Goal: Information Seeking & Learning: Find contact information

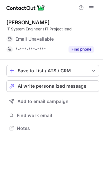
scroll to position [124, 103]
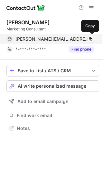
scroll to position [124, 103]
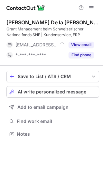
scroll to position [130, 103]
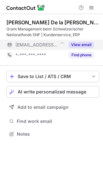
click at [37, 43] on span "***@snf.ch" at bounding box center [36, 45] width 42 height 6
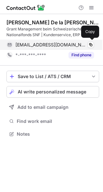
click at [43, 45] on span "wdelacruz@snf.ch" at bounding box center [50, 45] width 71 height 6
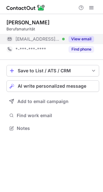
scroll to position [3, 3]
click at [41, 39] on span "[EMAIL_ADDRESS][DOMAIN_NAME]" at bounding box center [37, 39] width 44 height 6
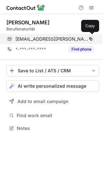
click at [56, 40] on span "[EMAIL_ADDRESS][DOMAIN_NAME]" at bounding box center [51, 39] width 73 height 6
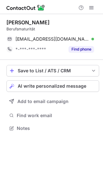
scroll to position [124, 103]
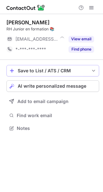
scroll to position [3, 3]
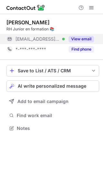
click at [40, 41] on span "***@interima.ch" at bounding box center [37, 39] width 44 height 6
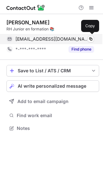
click at [55, 41] on span "chalina.sunansa@interima.ch" at bounding box center [51, 39] width 73 height 6
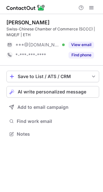
scroll to position [130, 103]
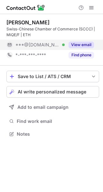
click at [45, 47] on span "***@[DOMAIN_NAME]" at bounding box center [37, 45] width 44 height 6
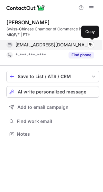
click at [50, 44] on span "[EMAIL_ADDRESS][DOMAIN_NAME]" at bounding box center [51, 45] width 73 height 6
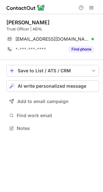
scroll to position [124, 103]
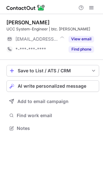
scroll to position [3, 3]
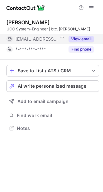
click at [46, 37] on span "***@btcjost.ch" at bounding box center [36, 39] width 42 height 6
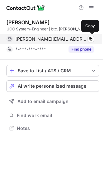
click at [50, 38] on span "marius@btcjost.ch" at bounding box center [50, 39] width 71 height 6
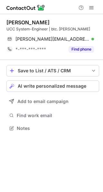
click at [27, 25] on div "Marius Diserens" at bounding box center [27, 22] width 43 height 6
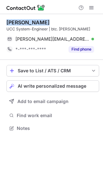
click at [27, 25] on div "Marius Diserens" at bounding box center [27, 22] width 43 height 6
copy div "Marius Diserens"
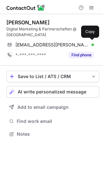
scroll to position [130, 103]
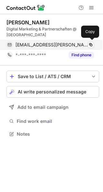
click at [63, 41] on div "[EMAIL_ADDRESS][PERSON_NAME][DOMAIN_NAME] Verified Copy" at bounding box center [49, 45] width 87 height 10
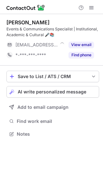
scroll to position [130, 103]
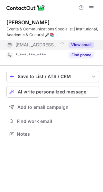
click at [32, 43] on span "***@epflalumni.ch" at bounding box center [36, 45] width 42 height 6
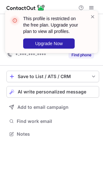
click at [37, 115] on div "Save to List / ATS / CRM List Select Lever Connect Greenhouse Connect Salesforc…" at bounding box center [52, 105] width 92 height 78
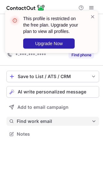
click at [37, 119] on span "Find work email" at bounding box center [54, 122] width 74 height 6
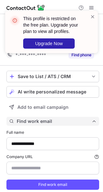
scroll to position [198, 98]
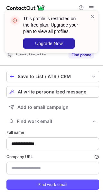
type input "**********"
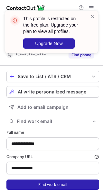
click at [36, 186] on button "Find work email" at bounding box center [52, 185] width 92 height 10
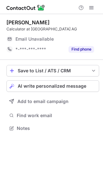
scroll to position [3, 3]
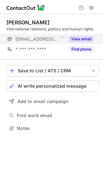
scroll to position [3, 3]
click at [42, 41] on span "[EMAIL_ADDRESS][DOMAIN_NAME]" at bounding box center [36, 39] width 42 height 6
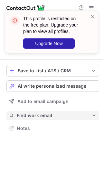
click at [38, 115] on span "Find work email" at bounding box center [54, 116] width 74 height 6
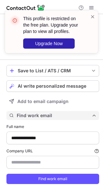
scroll to position [192, 98]
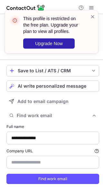
type input "**********"
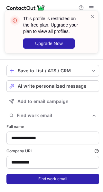
click at [35, 180] on button "Find work email" at bounding box center [52, 179] width 92 height 10
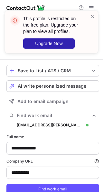
scroll to position [202, 98]
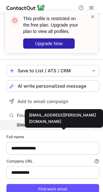
click at [56, 126] on div "[EMAIL_ADDRESS][PERSON_NAME][DOMAIN_NAME]" at bounding box center [50, 126] width 66 height 6
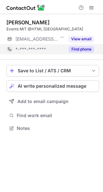
scroll to position [3, 3]
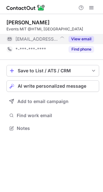
click at [42, 42] on div "***@htmi.ch" at bounding box center [35, 39] width 58 height 10
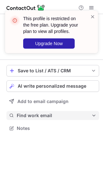
click at [36, 114] on span "Find work email" at bounding box center [54, 116] width 74 height 6
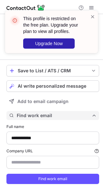
scroll to position [192, 98]
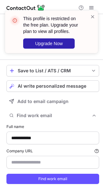
type input "*******"
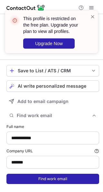
click at [38, 175] on button "Find work email" at bounding box center [52, 179] width 92 height 10
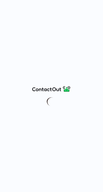
click at [63, 32] on div at bounding box center [51, 96] width 103 height 192
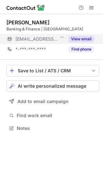
scroll to position [3, 3]
click at [44, 38] on span "***@helvetica-international.com" at bounding box center [37, 39] width 44 height 6
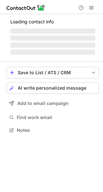
scroll to position [3, 3]
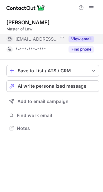
click at [45, 36] on span "[EMAIL_ADDRESS][DOMAIN_NAME]" at bounding box center [36, 39] width 42 height 6
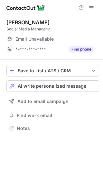
scroll to position [3, 3]
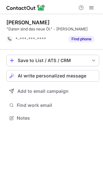
scroll to position [114, 103]
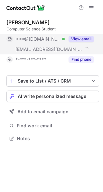
scroll to position [134, 103]
click at [39, 37] on span "***@gmail.com" at bounding box center [37, 39] width 44 height 6
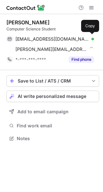
click at [39, 37] on span "ylliineziri@gmail.com" at bounding box center [51, 39] width 73 height 6
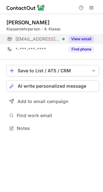
scroll to position [3, 3]
click at [48, 38] on span "***@schule-bergdietikon.ch" at bounding box center [37, 39] width 44 height 6
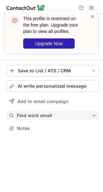
click at [30, 116] on span "Find work email" at bounding box center [54, 116] width 74 height 6
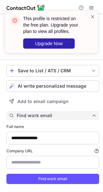
scroll to position [192, 98]
type input "**********"
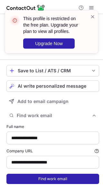
click at [33, 179] on button "Find work email" at bounding box center [52, 179] width 92 height 10
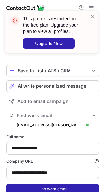
scroll to position [202, 98]
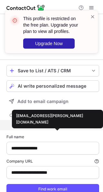
click at [56, 127] on div "malin.baumberger@schule-bergdietikon.ch" at bounding box center [50, 126] width 66 height 6
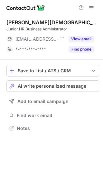
scroll to position [3, 3]
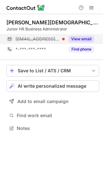
click at [42, 40] on span "[EMAIL_ADDRESS][DOMAIN_NAME]" at bounding box center [37, 39] width 44 height 6
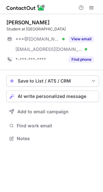
scroll to position [134, 103]
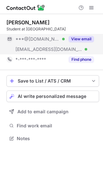
click at [49, 43] on div "***@[DOMAIN_NAME] Verified" at bounding box center [35, 39] width 58 height 10
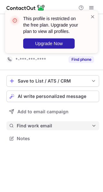
click at [34, 125] on span "Find work email" at bounding box center [54, 126] width 74 height 6
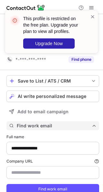
scroll to position [202, 98]
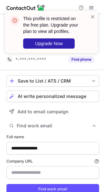
type input "******"
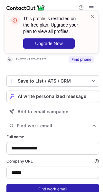
click at [38, 187] on button "Find work email" at bounding box center [52, 189] width 92 height 10
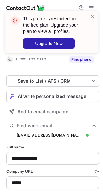
scroll to position [212, 98]
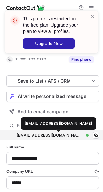
click at [48, 134] on div "oscar.holgersson@tw1.ch" at bounding box center [50, 136] width 66 height 6
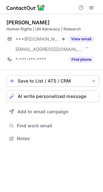
scroll to position [134, 103]
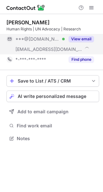
click at [40, 41] on span "***@gmail.com" at bounding box center [37, 39] width 44 height 6
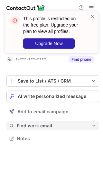
click at [37, 126] on span "Find work email" at bounding box center [54, 126] width 74 height 6
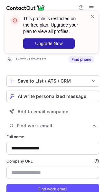
type input "**********"
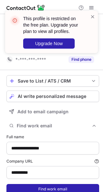
click at [39, 185] on button "Find work email" at bounding box center [52, 189] width 92 height 10
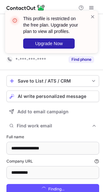
scroll to position [212, 98]
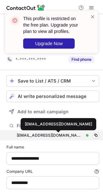
click at [52, 135] on div "aglaya.belyshkina@unitar.org" at bounding box center [50, 136] width 66 height 6
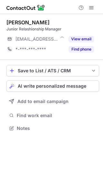
scroll to position [3, 3]
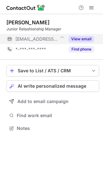
click at [43, 39] on span "[EMAIL_ADDRESS][DOMAIN_NAME]" at bounding box center [36, 39] width 42 height 6
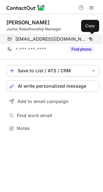
click at [89, 37] on span at bounding box center [92, 39] width 6 height 6
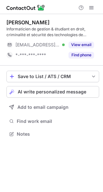
scroll to position [130, 103]
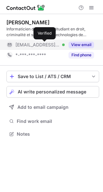
click at [62, 44] on div at bounding box center [63, 45] width 3 height 3
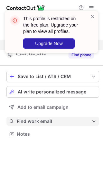
click at [46, 119] on span "Find work email" at bounding box center [54, 122] width 74 height 6
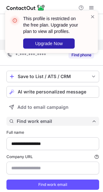
scroll to position [198, 98]
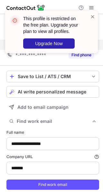
type input "*******"
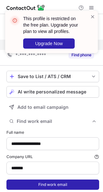
click at [40, 184] on button "Find work email" at bounding box center [52, 185] width 92 height 10
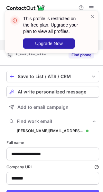
scroll to position [208, 98]
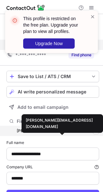
click at [47, 131] on div "m.bruehwiler@sefa.ch" at bounding box center [50, 131] width 66 height 6
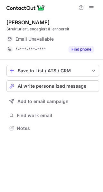
scroll to position [3, 3]
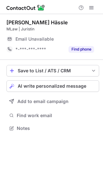
scroll to position [3, 3]
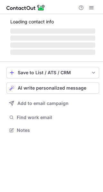
scroll to position [134, 103]
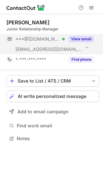
click at [44, 37] on span "***@icloud.com" at bounding box center [37, 39] width 44 height 6
click at [44, 37] on span "***@icloud.com" at bounding box center [40, 39] width 51 height 6
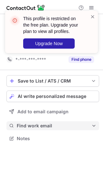
click at [43, 127] on span "Find work email" at bounding box center [54, 126] width 74 height 6
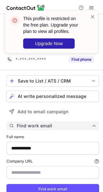
scroll to position [202, 98]
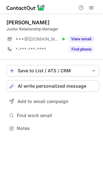
scroll to position [3, 3]
click at [37, 121] on div "Save to List / ATS / CRM List Select Lever Connect Greenhouse Connect Salesforc…" at bounding box center [52, 99] width 92 height 78
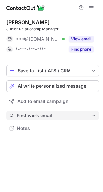
click at [36, 117] on span "Find work email" at bounding box center [54, 116] width 74 height 6
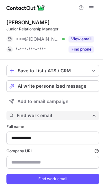
scroll to position [192, 98]
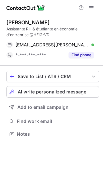
scroll to position [130, 103]
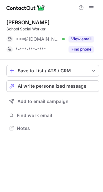
scroll to position [3, 3]
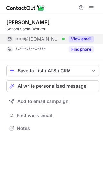
click at [39, 38] on span "***@hotmail.com" at bounding box center [37, 39] width 44 height 6
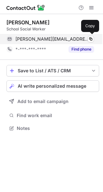
click at [50, 39] on span "laura-v-@hotmail.com" at bounding box center [51, 39] width 73 height 6
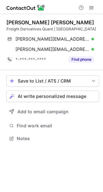
scroll to position [134, 103]
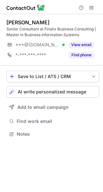
scroll to position [130, 103]
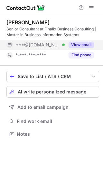
click at [44, 48] on div "***@gmail.com Verified" at bounding box center [35, 45] width 58 height 10
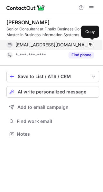
click at [46, 47] on span "jondomeniccampell@gmail.com" at bounding box center [51, 45] width 73 height 6
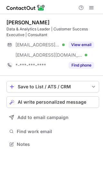
scroll to position [140, 103]
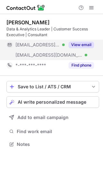
click at [44, 42] on div "[EMAIL_ADDRESS][DOMAIN_NAME] Verified" at bounding box center [35, 45] width 58 height 10
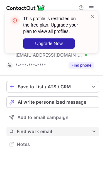
click at [32, 133] on span "Find work email" at bounding box center [54, 132] width 74 height 6
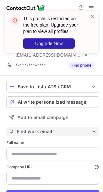
type input "**********"
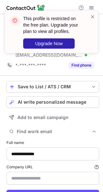
type input "**********"
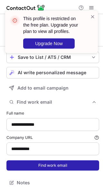
click at [49, 162] on button "Find work email" at bounding box center [52, 166] width 92 height 10
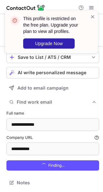
scroll to position [218, 98]
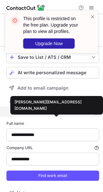
click at [43, 113] on div "andreas.wagner@s-peers.com" at bounding box center [50, 112] width 66 height 6
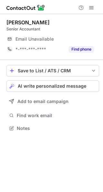
scroll to position [3, 3]
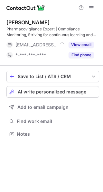
scroll to position [130, 103]
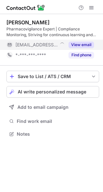
click at [46, 45] on span "***@daiichi-sankyo.ch" at bounding box center [36, 45] width 42 height 6
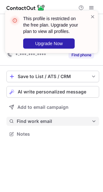
click at [55, 119] on span "Find work email" at bounding box center [54, 122] width 74 height 6
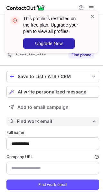
type input "**********"
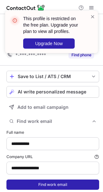
click at [42, 184] on button "Find work email" at bounding box center [52, 185] width 92 height 10
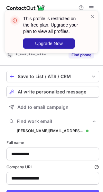
scroll to position [30, 0]
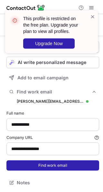
click at [46, 166] on button "Find work email" at bounding box center [52, 166] width 92 height 10
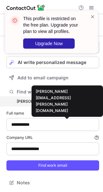
click at [64, 102] on div "sarah.vogel@daiichi-sankyo.ch" at bounding box center [50, 102] width 66 height 6
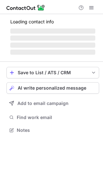
scroll to position [130, 103]
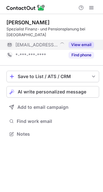
click at [53, 40] on div "[EMAIL_ADDRESS][DOMAIN_NAME]" at bounding box center [35, 45] width 58 height 10
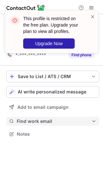
click at [38, 119] on span "Find work email" at bounding box center [54, 122] width 74 height 6
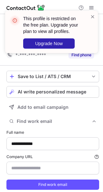
scroll to position [198, 98]
type input "*******"
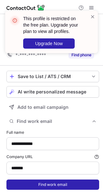
click at [37, 185] on button "Find work email" at bounding box center [52, 185] width 92 height 10
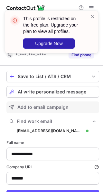
scroll to position [208, 98]
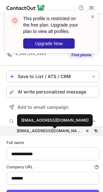
click at [44, 131] on div "bjoern.ochsner@szkb.ch" at bounding box center [50, 131] width 66 height 6
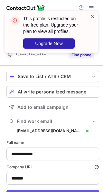
click at [92, 17] on span at bounding box center [92, 16] width 5 height 6
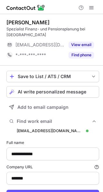
click at [18, 23] on div "Björn Ochsner" at bounding box center [27, 22] width 43 height 6
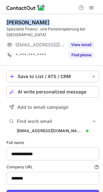
click at [18, 23] on div "Björn Ochsner" at bounding box center [27, 22] width 43 height 6
copy div "Björn Ochsner"
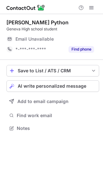
scroll to position [3, 3]
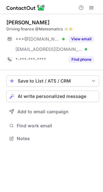
scroll to position [134, 103]
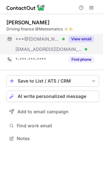
click at [37, 42] on div "***@[DOMAIN_NAME] Verified" at bounding box center [35, 39] width 58 height 10
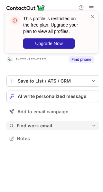
click at [45, 125] on span "Find work email" at bounding box center [54, 126] width 74 height 6
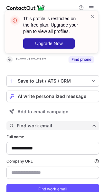
type input "**********"
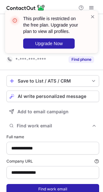
click at [46, 189] on button "Find work email" at bounding box center [52, 189] width 92 height 10
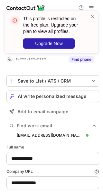
scroll to position [212, 98]
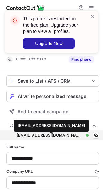
click at [44, 137] on div "mschmid@meteomatics.com" at bounding box center [50, 136] width 66 height 6
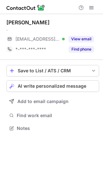
scroll to position [3, 3]
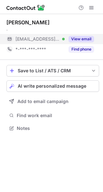
click at [56, 39] on span "***@ledermann.com" at bounding box center [37, 39] width 44 height 6
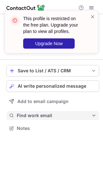
click at [50, 114] on span "Find work email" at bounding box center [54, 116] width 74 height 6
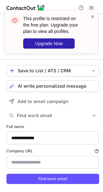
type input "**********"
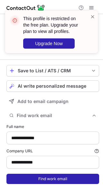
click at [43, 178] on button "Find work email" at bounding box center [52, 179] width 92 height 10
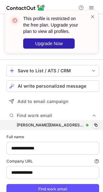
scroll to position [202, 98]
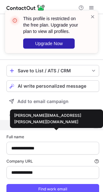
click at [44, 126] on div "lorena.armuzzi@ledermann.com" at bounding box center [50, 126] width 66 height 6
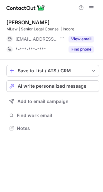
scroll to position [3, 3]
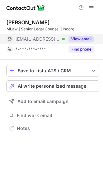
click at [35, 40] on span "***@incorebank.ch" at bounding box center [37, 39] width 44 height 6
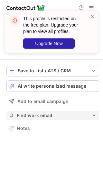
click at [42, 116] on span "Find work email" at bounding box center [54, 116] width 74 height 6
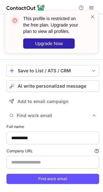
type input "**********"
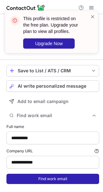
click at [46, 179] on button "Find work email" at bounding box center [52, 179] width 92 height 10
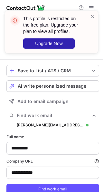
scroll to position [202, 98]
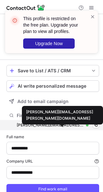
click at [49, 123] on div "jana.balli@incorebank.ch" at bounding box center [50, 126] width 66 height 6
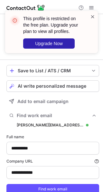
click at [90, 19] on span at bounding box center [92, 16] width 5 height 6
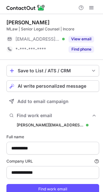
click at [18, 21] on div "Jana Balli" at bounding box center [27, 22] width 43 height 6
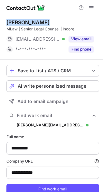
click at [18, 21] on div "Jana Balli" at bounding box center [27, 22] width 43 height 6
copy div "Jana Balli"
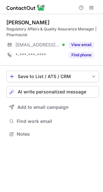
scroll to position [130, 103]
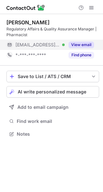
click at [38, 43] on span "[EMAIL_ADDRESS][DOMAIN_NAME]" at bounding box center [37, 45] width 44 height 6
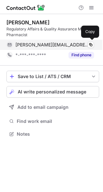
click at [38, 46] on span "[PERSON_NAME][EMAIL_ADDRESS][PERSON_NAME][DOMAIN_NAME]" at bounding box center [51, 45] width 73 height 6
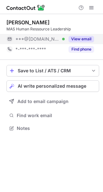
scroll to position [3, 3]
click at [38, 39] on span "***@hotmail.com" at bounding box center [37, 39] width 44 height 6
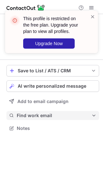
click at [39, 118] on span "Find work email" at bounding box center [54, 116] width 74 height 6
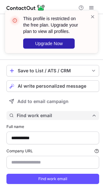
scroll to position [192, 98]
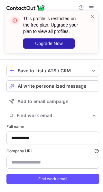
type input "**********"
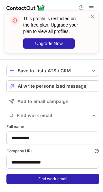
click at [46, 177] on button "Find work email" at bounding box center [52, 179] width 92 height 10
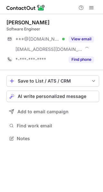
scroll to position [134, 103]
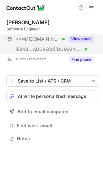
click at [40, 41] on span "***@[DOMAIN_NAME]" at bounding box center [37, 39] width 44 height 6
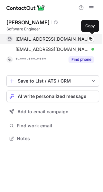
click at [46, 38] on span "[EMAIL_ADDRESS][DOMAIN_NAME]" at bounding box center [51, 39] width 73 height 6
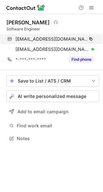
click at [63, 37] on div "[EMAIL_ADDRESS][DOMAIN_NAME] Verified" at bounding box center [54, 39] width 78 height 6
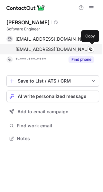
click at [36, 49] on span "[EMAIL_ADDRESS][DOMAIN_NAME]" at bounding box center [51, 50] width 73 height 6
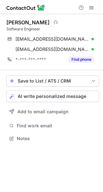
click at [11, 20] on div "[PERSON_NAME]" at bounding box center [27, 22] width 43 height 6
click at [11, 20] on div "Amit Einav" at bounding box center [27, 22] width 43 height 6
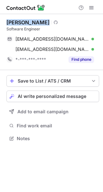
click at [11, 20] on div "Amit Einav" at bounding box center [27, 22] width 43 height 6
copy div "Amit Einav"
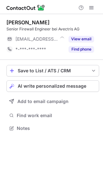
scroll to position [3, 3]
click at [39, 40] on span "***@ti8m.com" at bounding box center [36, 39] width 42 height 6
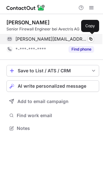
click at [45, 38] on span "thomas.schonenberger@ti8m.com" at bounding box center [50, 39] width 71 height 6
click at [73, 37] on span "thomas.schonenberger@ti8m.com" at bounding box center [50, 39] width 71 height 6
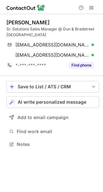
scroll to position [140, 103]
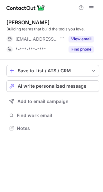
scroll to position [3, 3]
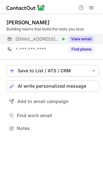
click at [45, 41] on span "***@supabase.com" at bounding box center [37, 39] width 44 height 6
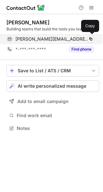
click at [41, 40] on span "dasha.nikolov@supabase.com" at bounding box center [51, 39] width 73 height 6
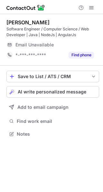
scroll to position [130, 103]
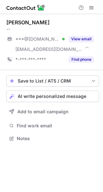
scroll to position [134, 103]
click at [39, 42] on div "***@[DOMAIN_NAME] Verified" at bounding box center [35, 39] width 58 height 10
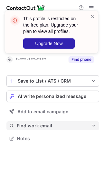
click at [40, 127] on span "Find work email" at bounding box center [54, 126] width 74 height 6
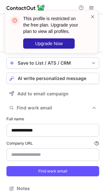
scroll to position [24, 0]
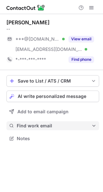
scroll to position [134, 103]
click at [35, 122] on button "Find work email" at bounding box center [52, 126] width 92 height 9
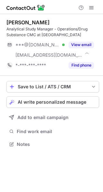
scroll to position [140, 103]
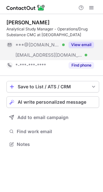
scroll to position [140, 103]
click at [46, 43] on span "***@yahoo.com" at bounding box center [37, 45] width 44 height 6
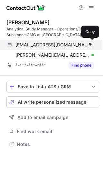
click at [43, 44] on span "andromeo_2000@yahoo.com" at bounding box center [51, 45] width 73 height 6
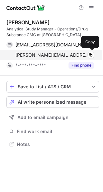
click at [52, 52] on span "andrea.romeo@solvias.com" at bounding box center [51, 55] width 73 height 6
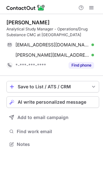
click at [22, 23] on div "Andrea Romeo" at bounding box center [27, 22] width 43 height 6
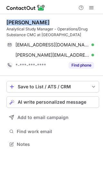
click at [22, 23] on div "Andrea Romeo" at bounding box center [27, 22] width 43 height 6
copy div "Andrea Romeo"
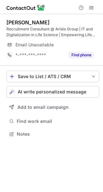
scroll to position [130, 103]
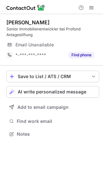
scroll to position [130, 103]
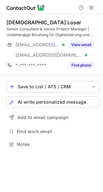
scroll to position [140, 103]
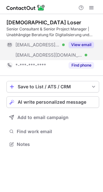
click at [50, 44] on div "[EMAIL_ADDRESS][DOMAIN_NAME] Verified" at bounding box center [39, 45] width 49 height 6
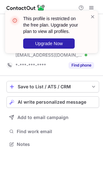
click at [45, 136] on div "Save to List / ATS / CRM List Select Lever Connect Greenhouse Connect Salesforc…" at bounding box center [52, 115] width 92 height 78
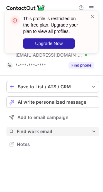
click at [46, 133] on span "Find work email" at bounding box center [54, 132] width 74 height 6
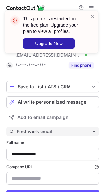
scroll to position [208, 98]
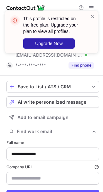
type input "********"
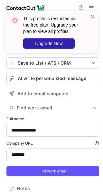
scroll to position [24, 0]
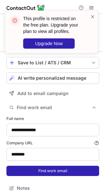
click at [59, 168] on button "Find work email" at bounding box center [52, 171] width 92 height 10
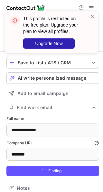
scroll to position [218, 98]
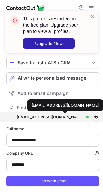
click at [54, 116] on div "christian.loser@acreo.ch" at bounding box center [50, 118] width 66 height 6
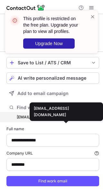
click at [56, 119] on div "christian.loser@acreo.ch" at bounding box center [50, 118] width 66 height 6
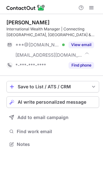
scroll to position [140, 103]
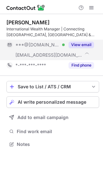
click at [49, 49] on div "***@[DOMAIN_NAME] Verified" at bounding box center [35, 45] width 58 height 10
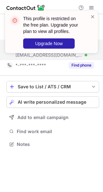
click at [43, 45] on div "This profile is restricted on the free plan. Upgrade your plan to view all prof…" at bounding box center [51, 34] width 103 height 60
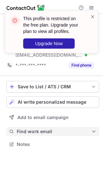
click at [40, 129] on button "Find work email" at bounding box center [52, 131] width 92 height 9
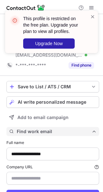
scroll to position [208, 98]
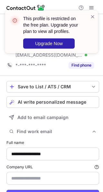
type input "**********"
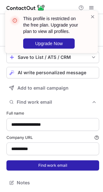
click at [52, 165] on button "Find work email" at bounding box center [52, 166] width 92 height 10
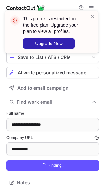
scroll to position [218, 98]
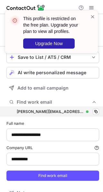
click at [61, 115] on div "[PERSON_NAME][EMAIL_ADDRESS][PERSON_NAME][DOMAIN_NAME] [PERSON_NAME][DOMAIN_NAM…" at bounding box center [52, 112] width 92 height 10
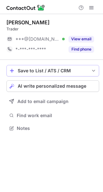
scroll to position [3, 3]
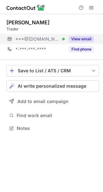
click at [48, 38] on span "***@hotmail.com" at bounding box center [37, 39] width 44 height 6
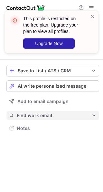
click at [44, 115] on span "Find work email" at bounding box center [54, 116] width 74 height 6
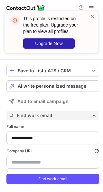
scroll to position [192, 98]
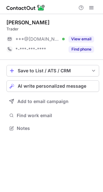
scroll to position [3, 3]
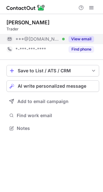
click at [55, 36] on div "***@[DOMAIN_NAME] Verified" at bounding box center [39, 39] width 49 height 6
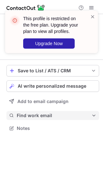
click at [42, 115] on span "Find work email" at bounding box center [54, 116] width 74 height 6
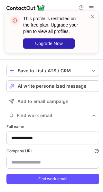
scroll to position [192, 98]
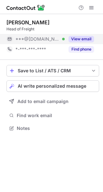
scroll to position [3, 3]
click at [36, 43] on div "***@[DOMAIN_NAME] Verified" at bounding box center [35, 39] width 58 height 10
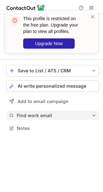
click at [39, 118] on span "Find work email" at bounding box center [54, 116] width 74 height 6
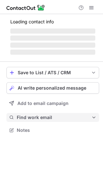
scroll to position [124, 103]
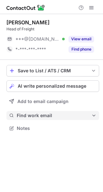
click at [50, 114] on span "Find work email" at bounding box center [54, 116] width 74 height 6
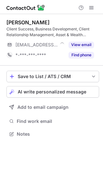
scroll to position [130, 103]
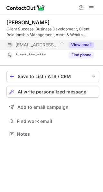
click at [39, 43] on span "***@100women.org" at bounding box center [36, 45] width 42 height 6
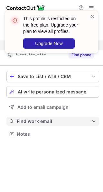
click at [38, 122] on span "Find work email" at bounding box center [54, 122] width 74 height 6
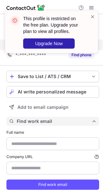
type input "**********"
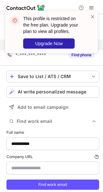
type input "**********"
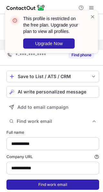
click at [35, 182] on button "Find work email" at bounding box center [52, 185] width 92 height 10
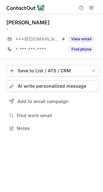
scroll to position [3, 3]
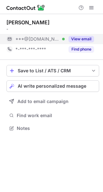
click at [45, 37] on span "***@hotmail.fr" at bounding box center [37, 39] width 44 height 6
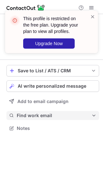
click at [39, 118] on span "Find work email" at bounding box center [54, 116] width 74 height 6
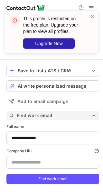
scroll to position [192, 98]
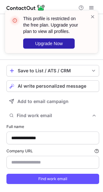
type input "**********"
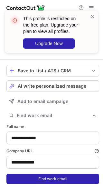
click at [38, 179] on button "Find work email" at bounding box center [52, 179] width 92 height 10
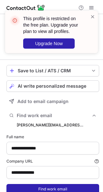
scroll to position [202, 98]
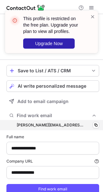
click at [55, 122] on div "frederic.fatiga@tetraketra.com frederic.fatiga@tetraketra.com Copy" at bounding box center [52, 125] width 92 height 10
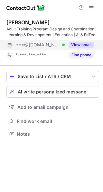
scroll to position [130, 103]
click at [43, 43] on span "***@[DOMAIN_NAME]" at bounding box center [37, 45] width 44 height 6
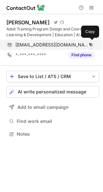
click at [37, 46] on span "[EMAIL_ADDRESS][DOMAIN_NAME]" at bounding box center [51, 45] width 73 height 6
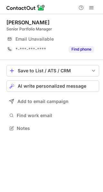
scroll to position [3, 3]
click at [34, 40] on span "Email Unavailable" at bounding box center [34, 39] width 38 height 6
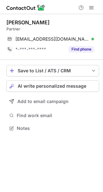
scroll to position [124, 103]
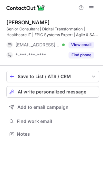
scroll to position [130, 103]
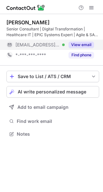
click at [42, 44] on span "[EMAIL_ADDRESS][DOMAIN_NAME]" at bounding box center [37, 45] width 44 height 6
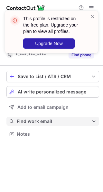
click at [46, 121] on span "Find work email" at bounding box center [54, 122] width 74 height 6
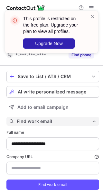
scroll to position [198, 98]
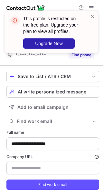
type input "**********"
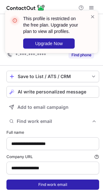
click at [41, 182] on button "Find work email" at bounding box center [52, 185] width 92 height 10
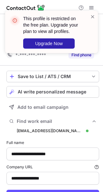
scroll to position [208, 98]
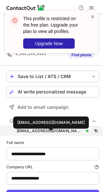
click at [57, 133] on div "[EMAIL_ADDRESS][DOMAIN_NAME]" at bounding box center [50, 131] width 66 height 6
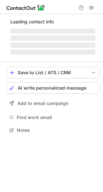
scroll to position [130, 103]
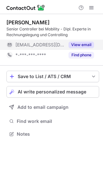
click at [39, 45] on span "[EMAIL_ADDRESS][DOMAIN_NAME]" at bounding box center [39, 45] width 49 height 6
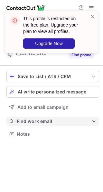
click at [43, 124] on span "Find work email" at bounding box center [54, 122] width 74 height 6
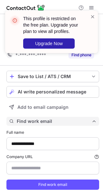
scroll to position [198, 98]
type input "**********"
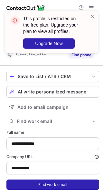
click at [36, 185] on button "Find work email" at bounding box center [52, 185] width 92 height 10
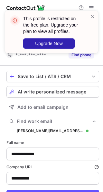
scroll to position [208, 98]
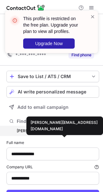
click at [51, 133] on div "[PERSON_NAME][EMAIL_ADDRESS][DOMAIN_NAME]" at bounding box center [50, 131] width 66 height 6
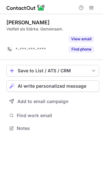
scroll to position [114, 103]
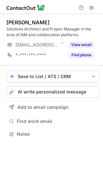
scroll to position [130, 103]
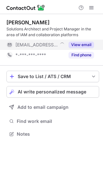
click at [42, 43] on span "[EMAIL_ADDRESS][DOMAIN_NAME]" at bounding box center [36, 45] width 42 height 6
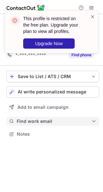
click at [40, 120] on span "Find work email" at bounding box center [54, 122] width 74 height 6
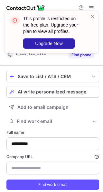
scroll to position [198, 98]
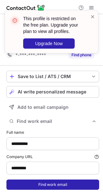
type input "*********"
click at [45, 185] on button "Find work email" at bounding box center [52, 185] width 92 height 10
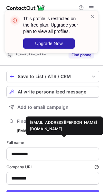
scroll to position [208, 98]
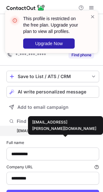
click at [54, 133] on div "samya.henz@axalon.ch" at bounding box center [50, 131] width 66 height 6
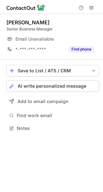
scroll to position [3, 3]
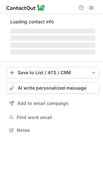
scroll to position [130, 103]
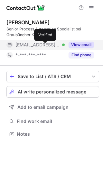
click at [62, 46] on div at bounding box center [63, 45] width 3 height 3
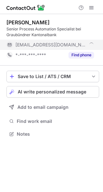
scroll to position [140, 103]
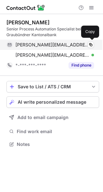
click at [56, 45] on span "kevin.caluori@gkb.ch" at bounding box center [51, 45] width 73 height 6
